Goal: Information Seeking & Learning: Understand process/instructions

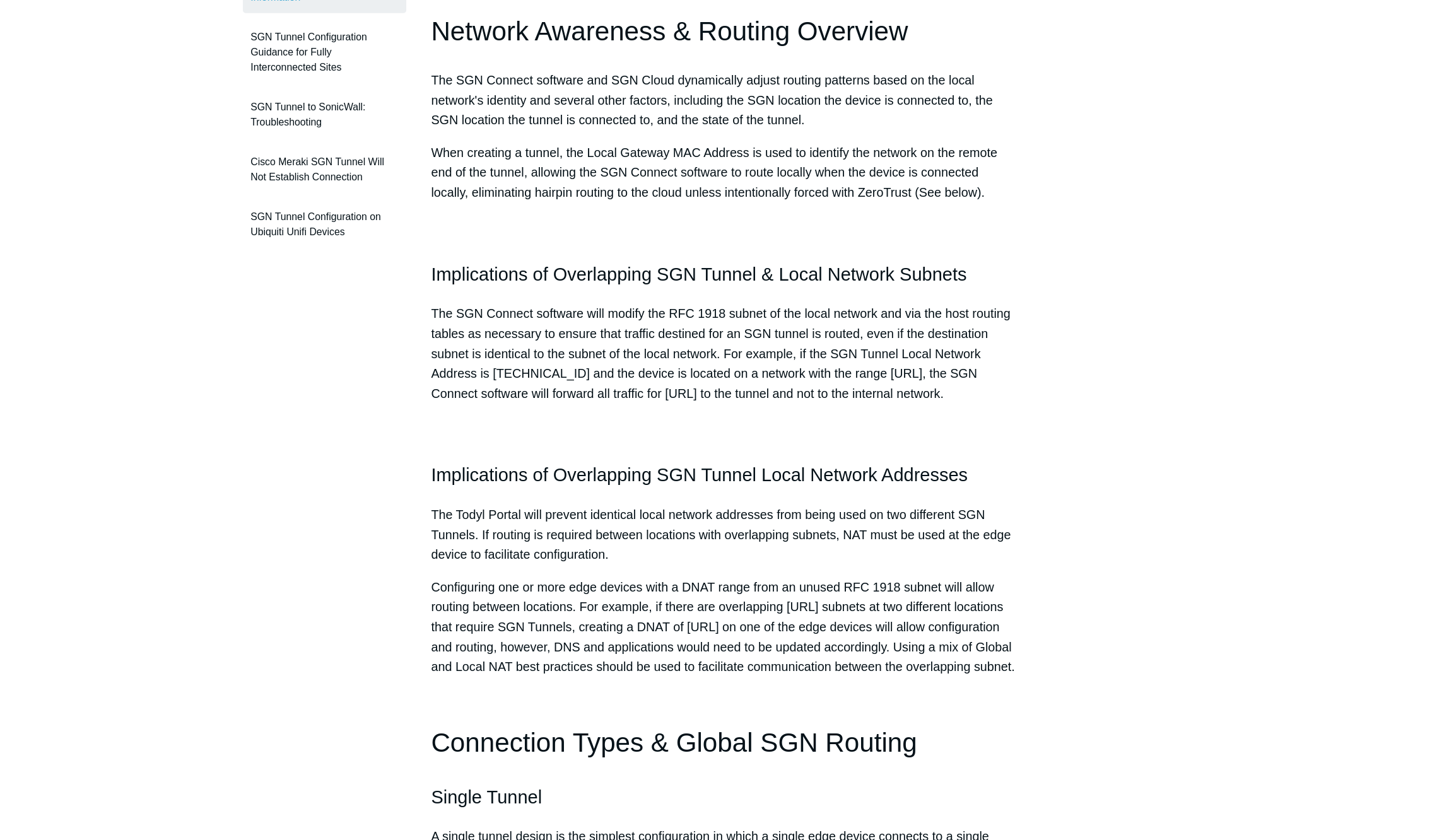
scroll to position [321, 0]
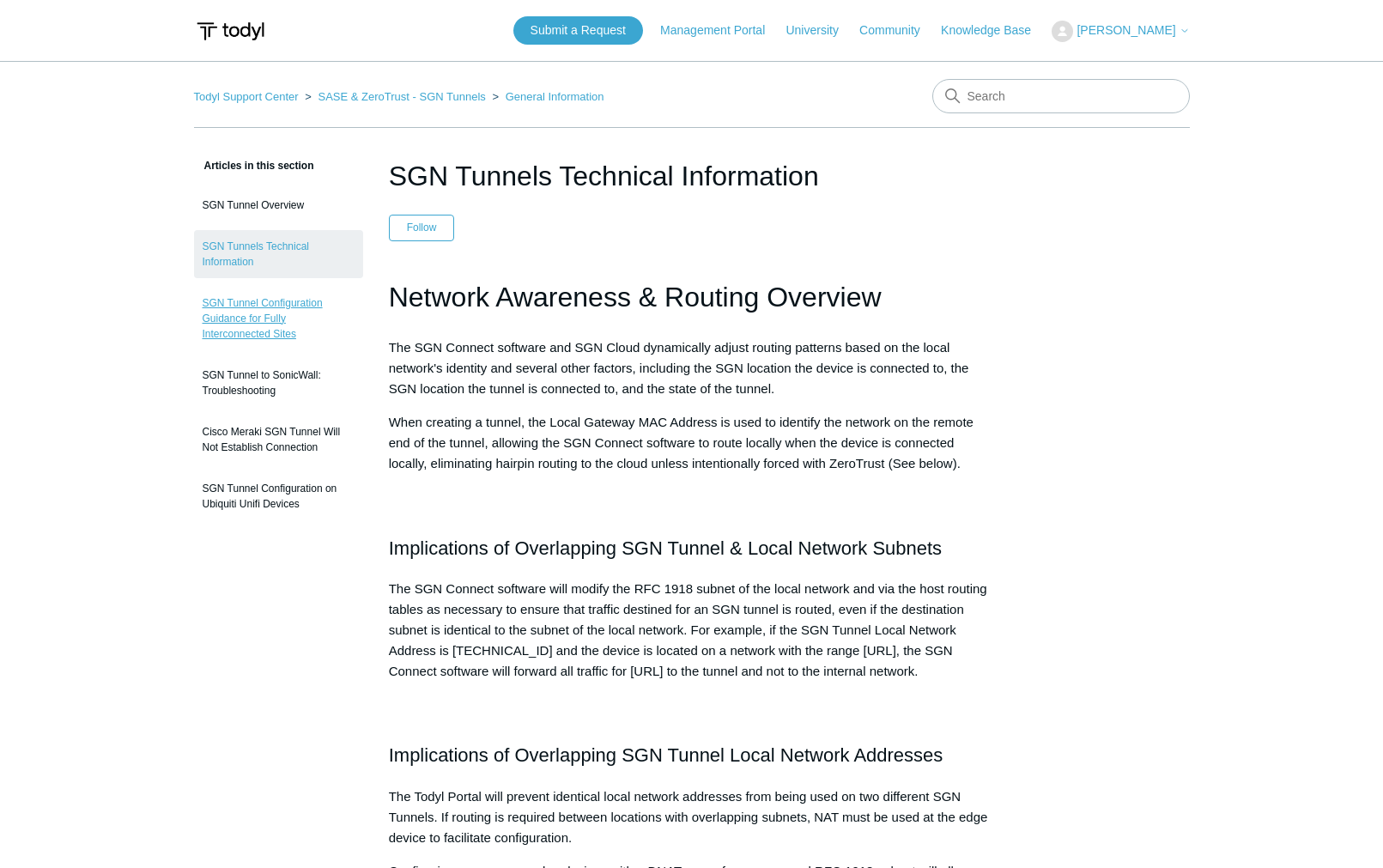
click at [282, 337] on link "SGN Tunnel Configuration Guidance for Fully Interconnected Sites" at bounding box center [278, 318] width 169 height 63
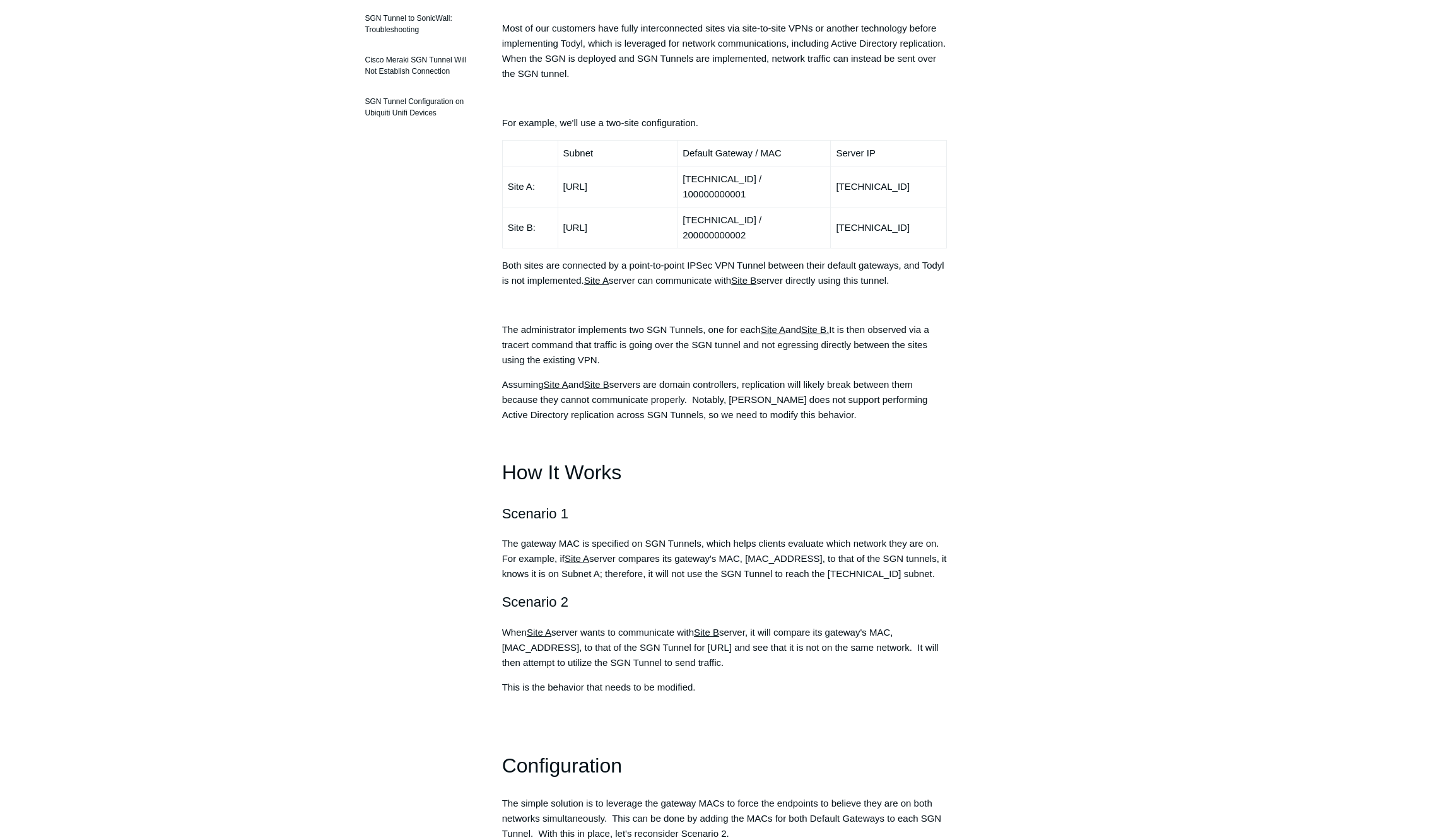
scroll to position [128, 0]
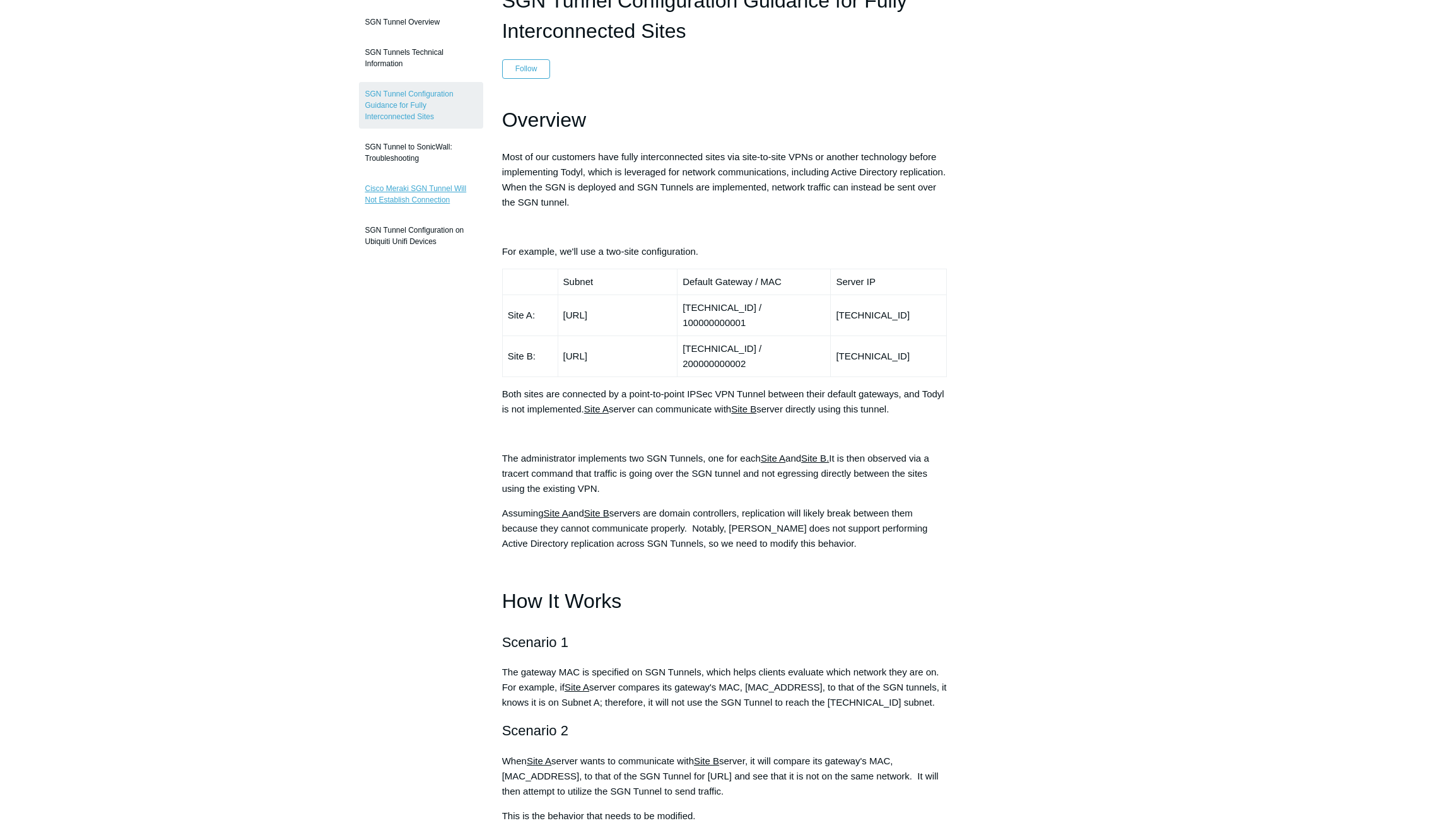
click at [438, 203] on link "Cisco Meraki SGN Tunnel Will Not Establish Connection" at bounding box center [421, 194] width 124 height 35
